Goal: Task Accomplishment & Management: Manage account settings

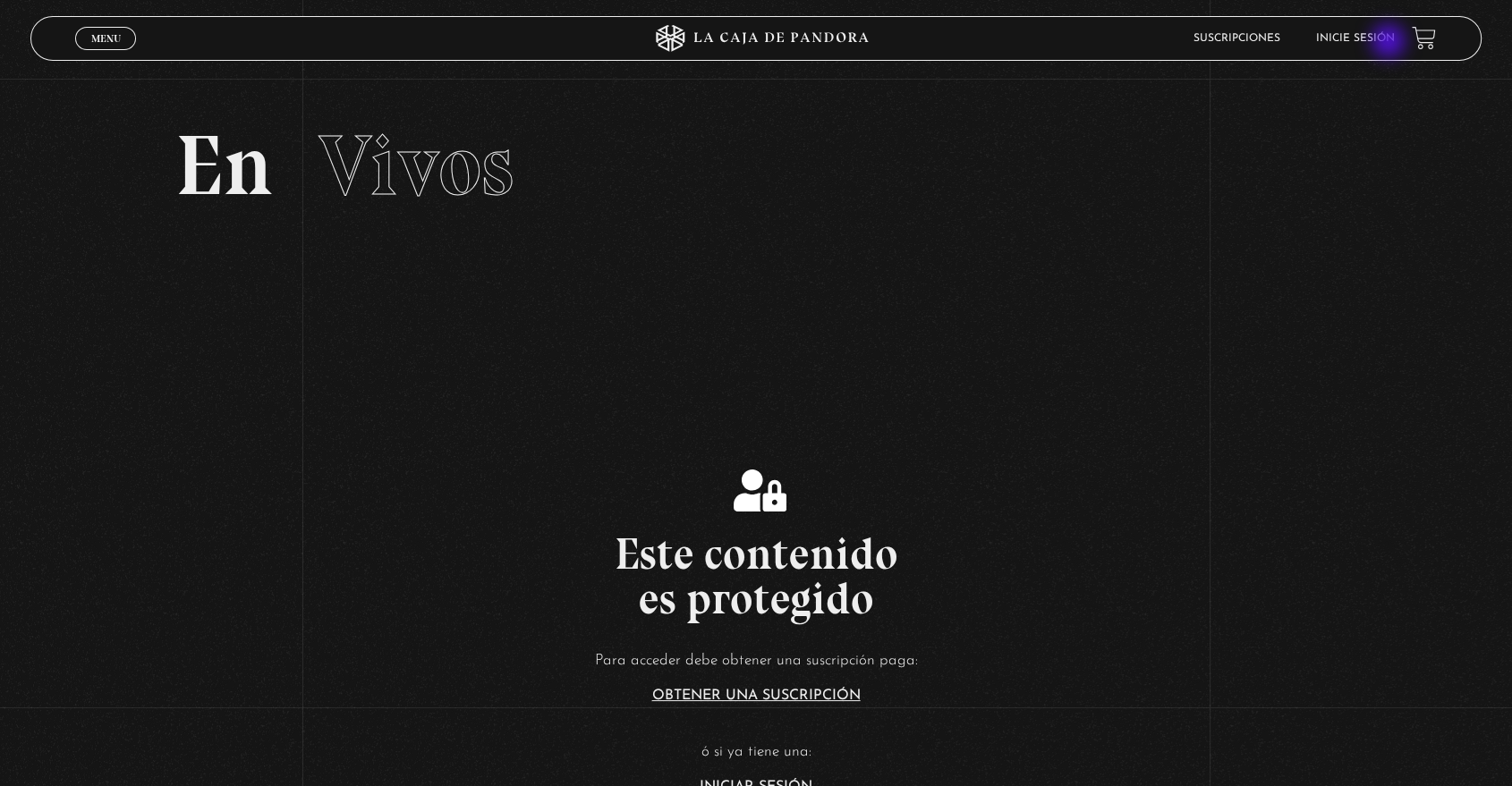
click at [1389, 43] on link "Inicie sesión" at bounding box center [1355, 38] width 79 height 11
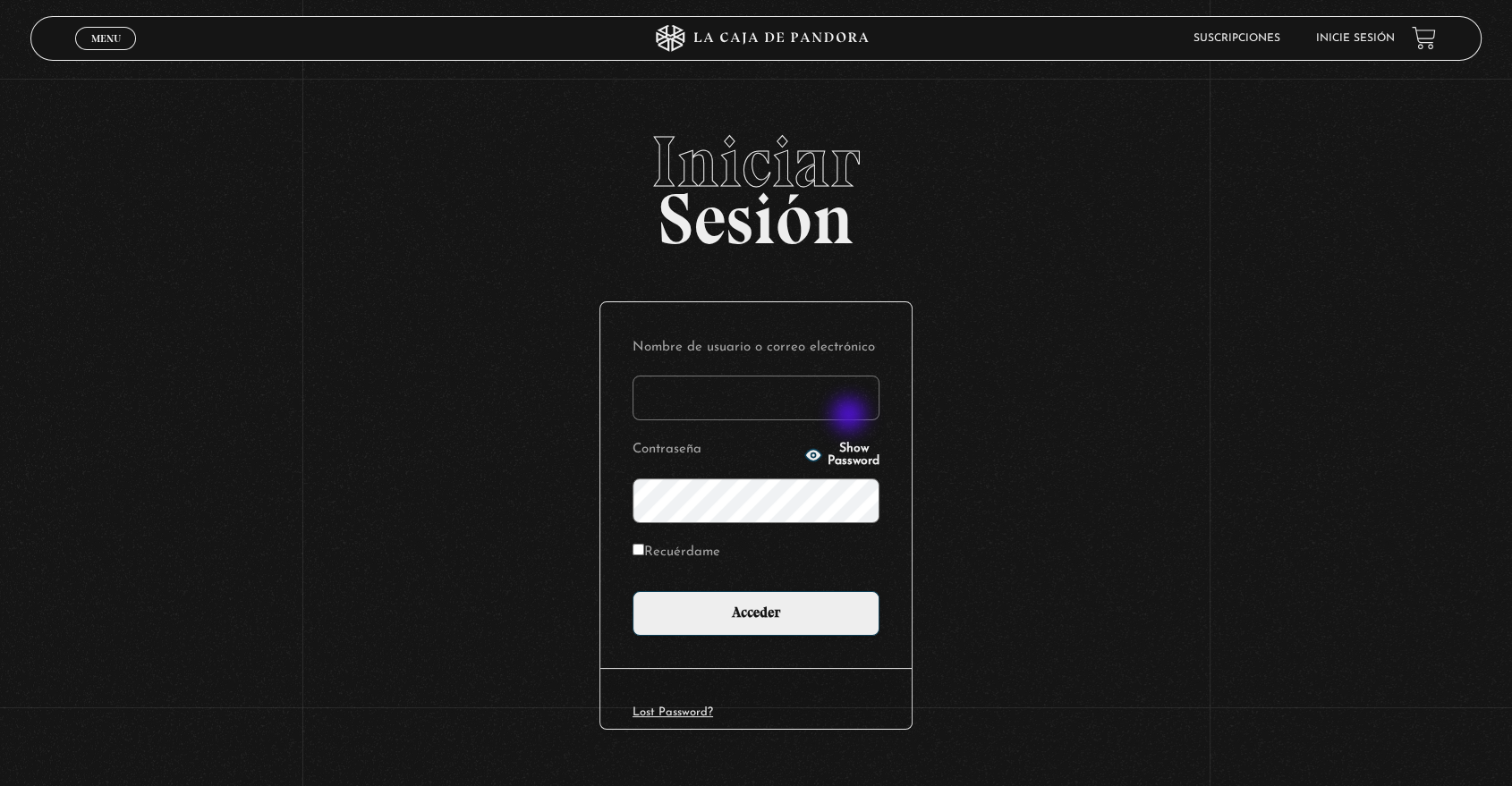
type input "[PERSON_NAME][EMAIL_ADDRESS][PERSON_NAME][DOMAIN_NAME]"
click at [861, 447] on span "Show Password" at bounding box center [853, 455] width 52 height 25
click at [699, 557] on label "Recuérdame" at bounding box center [676, 554] width 88 height 27
click at [644, 555] on input "Recuérdame" at bounding box center [638, 549] width 12 height 12
checkbox input "true"
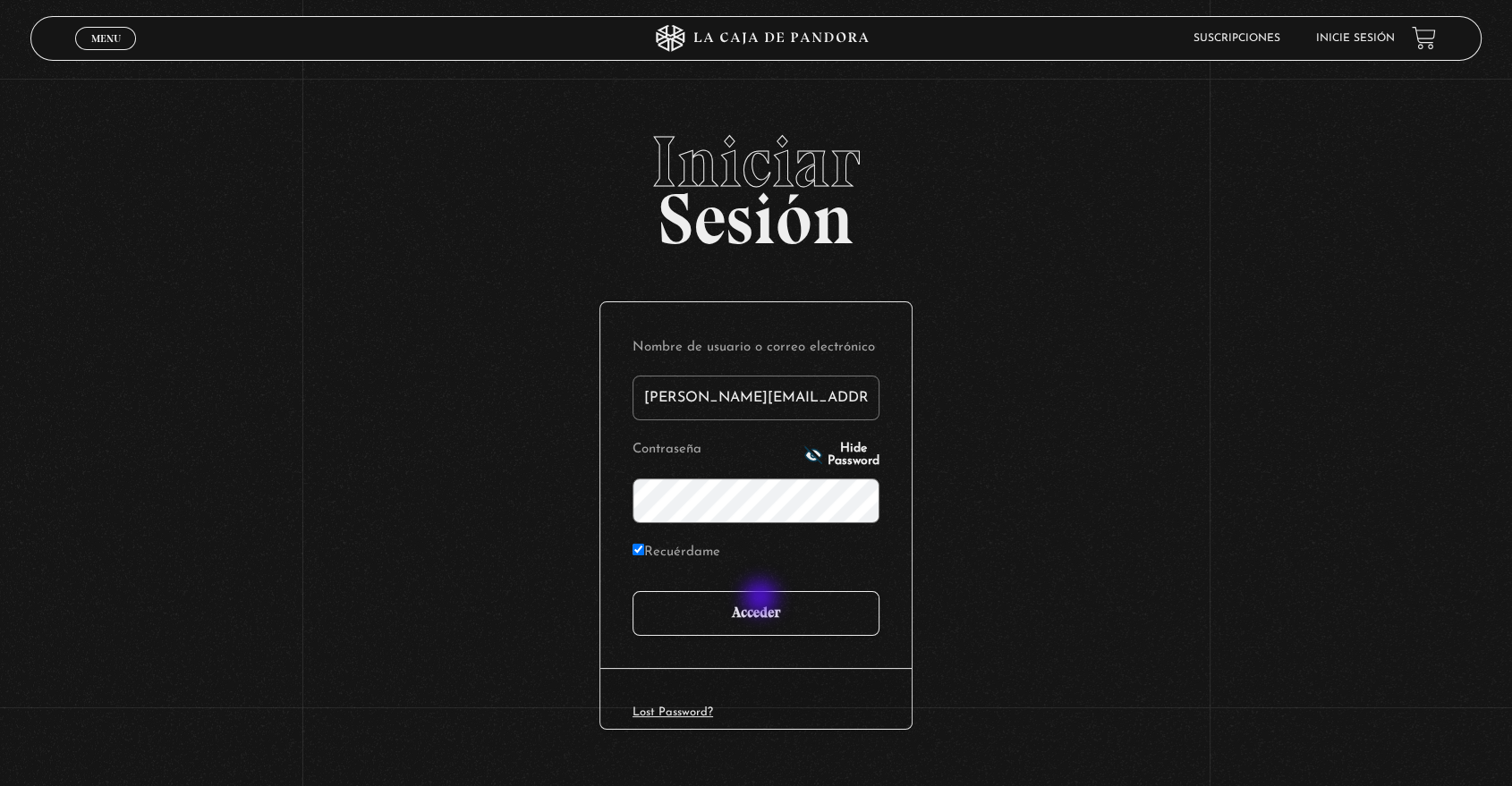
click at [765, 599] on input "Acceder" at bounding box center [756, 613] width 247 height 45
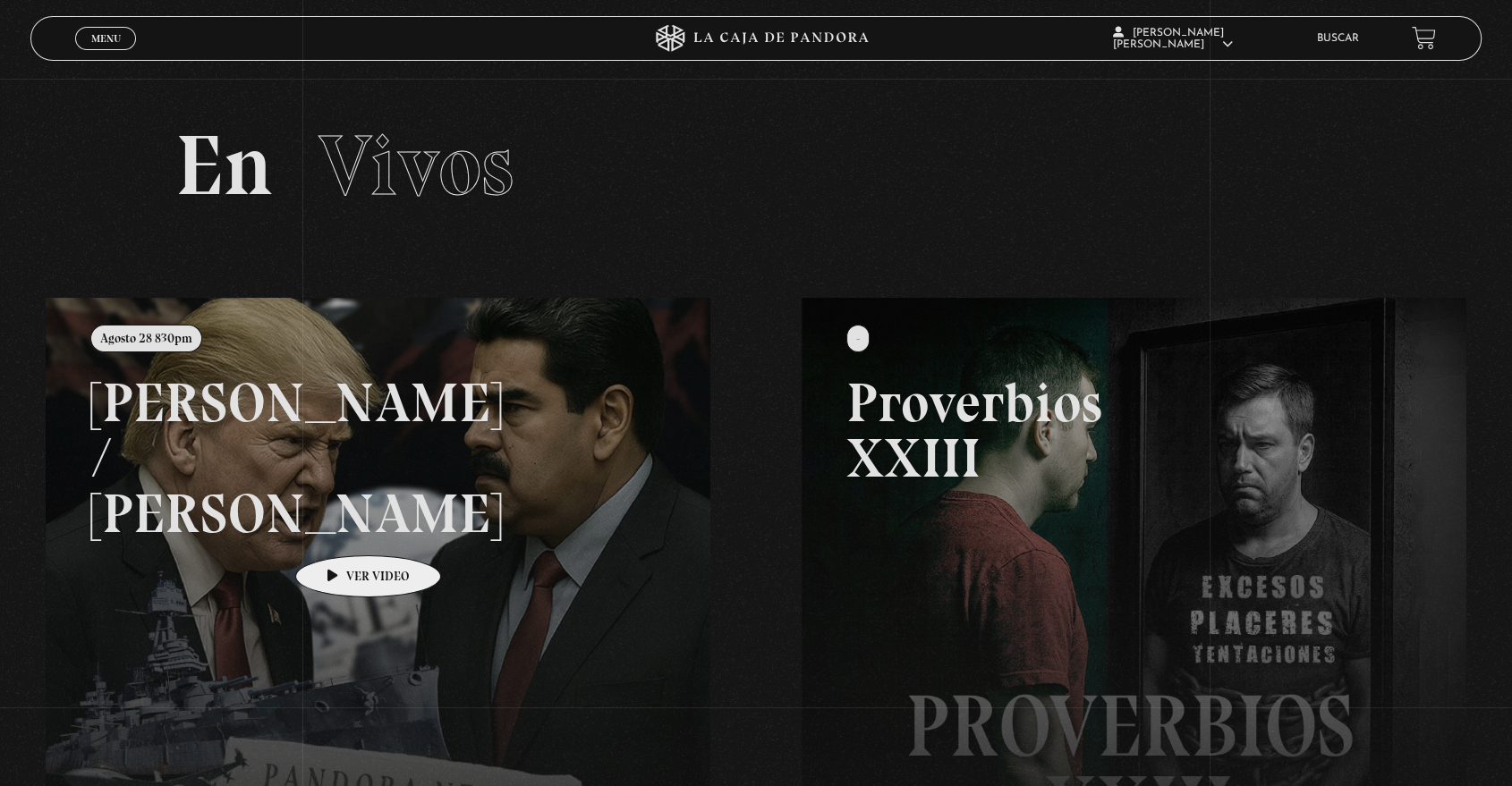
click at [340, 529] on link at bounding box center [802, 691] width 1512 height 786
